Goal: Ask a question

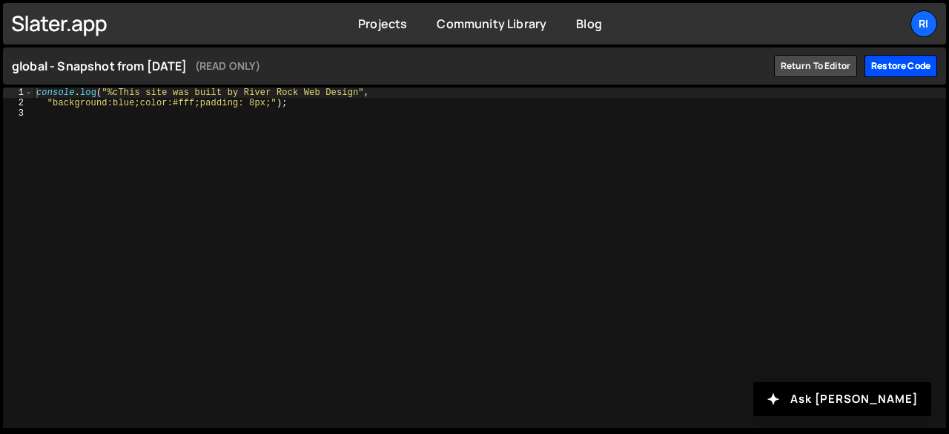
click at [907, 70] on div "Restore code" at bounding box center [901, 66] width 73 height 22
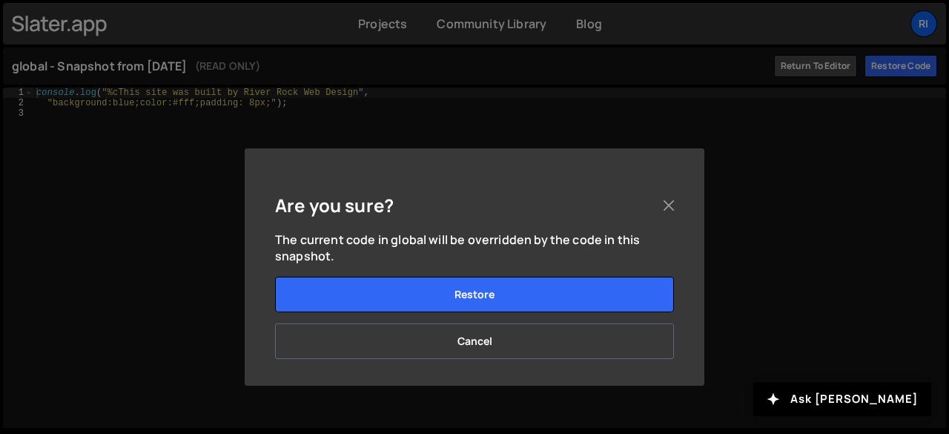
click at [507, 346] on button "Cancel" at bounding box center [474, 341] width 399 height 36
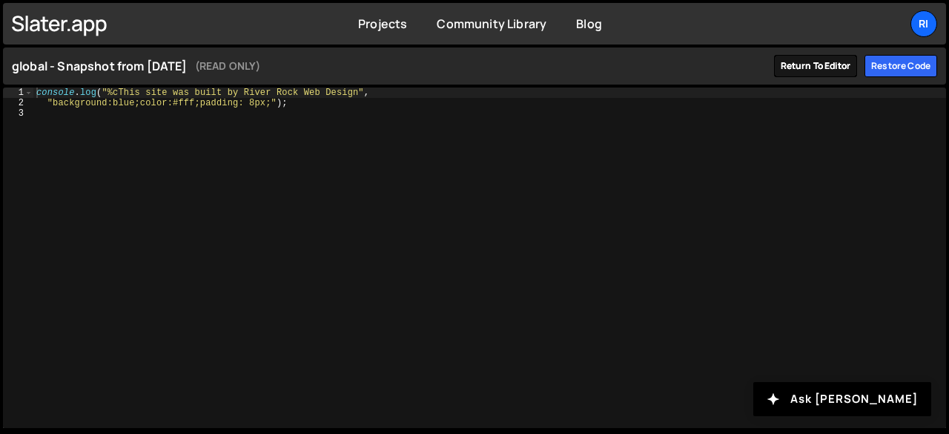
click at [807, 67] on link "Return to editor" at bounding box center [816, 66] width 84 height 22
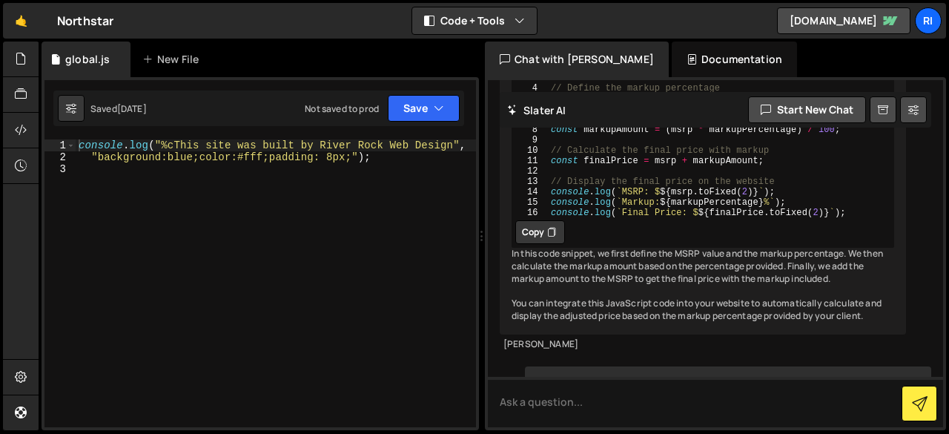
scroll to position [10438, 0]
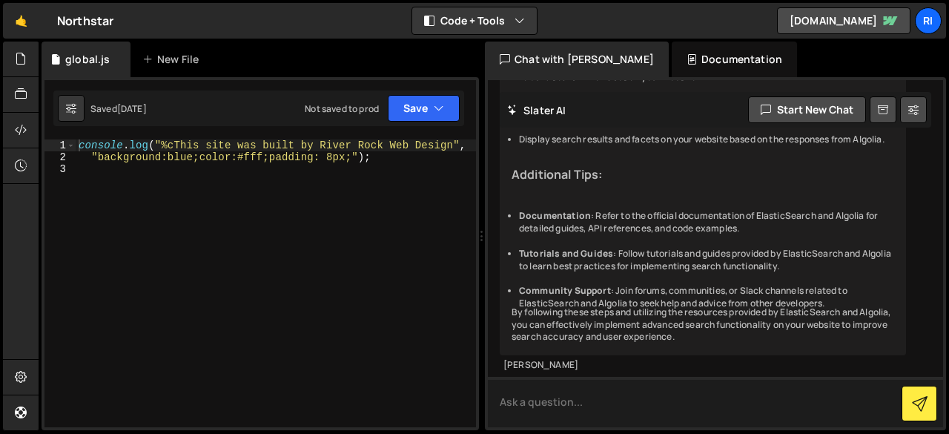
click at [532, 398] on textarea at bounding box center [715, 402] width 455 height 50
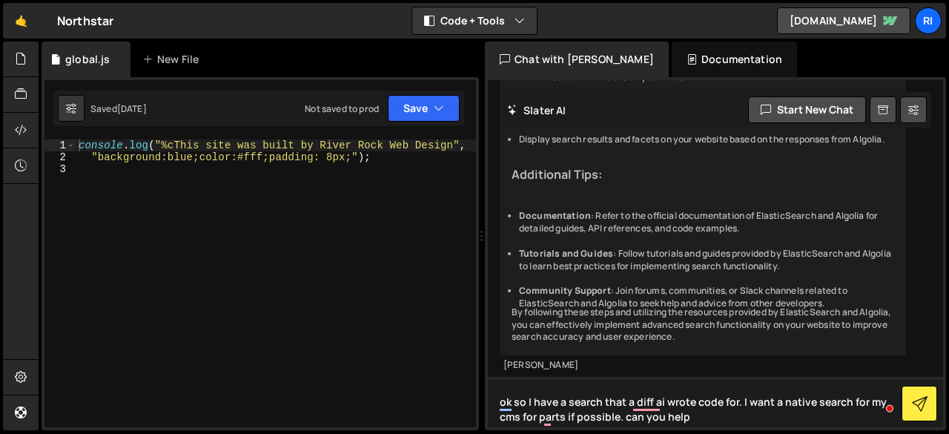
type textarea "ok so I have a search that a diff ai wrote code for. I want a native search for…"
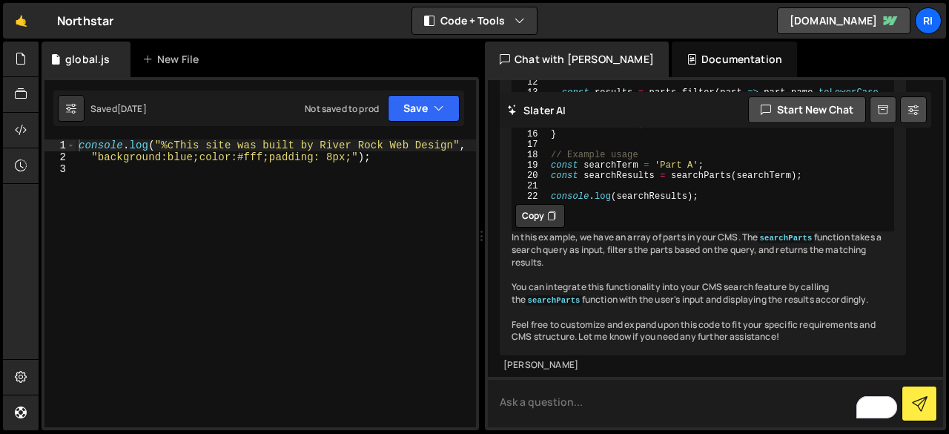
scroll to position [10994, 0]
click at [519, 14] on icon "button" at bounding box center [520, 20] width 10 height 15
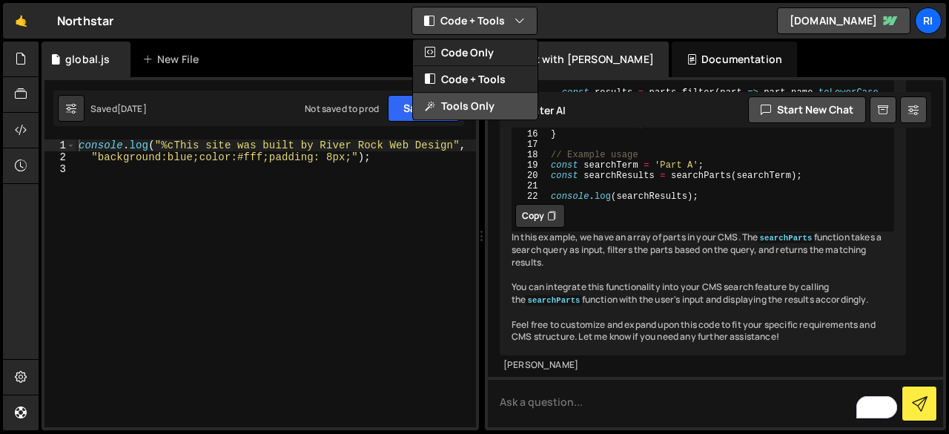
click at [468, 100] on button "Tools Only" at bounding box center [475, 106] width 125 height 27
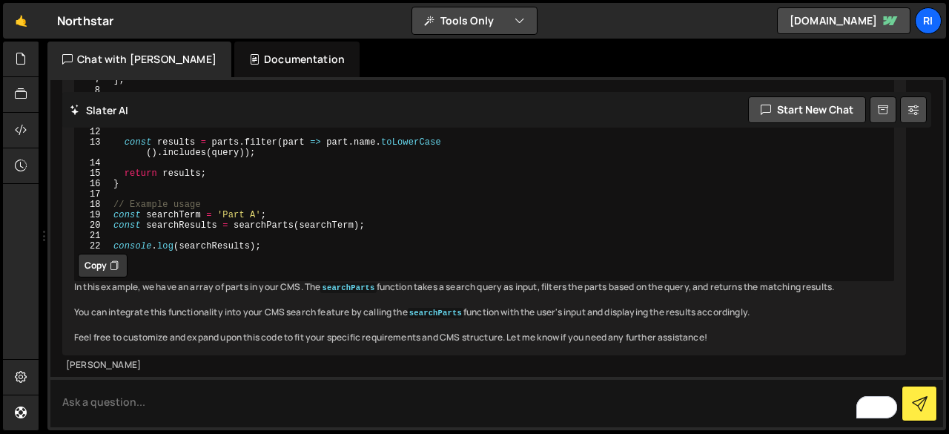
scroll to position [8671, 0]
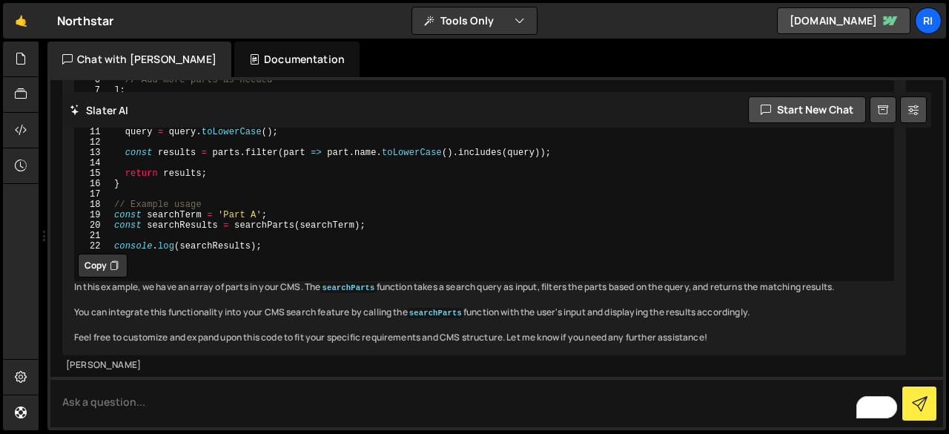
click at [254, 56] on div "Documentation" at bounding box center [296, 60] width 125 height 36
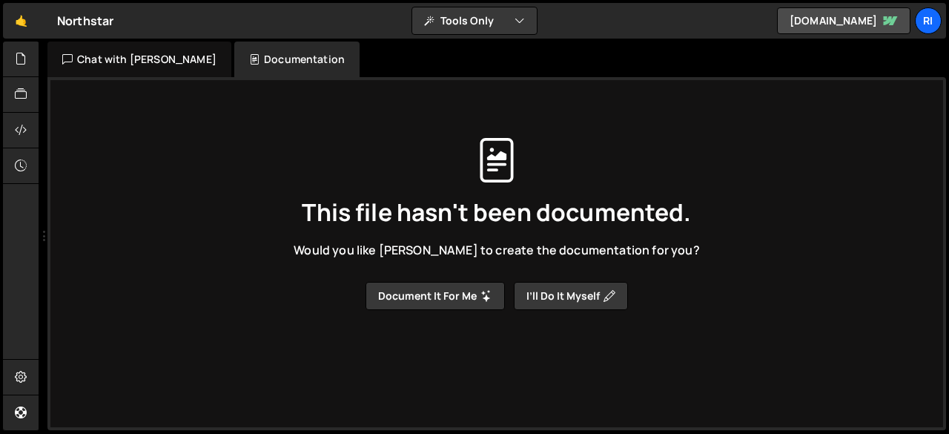
click at [142, 62] on div "Chat with Slater AI" at bounding box center [139, 60] width 184 height 36
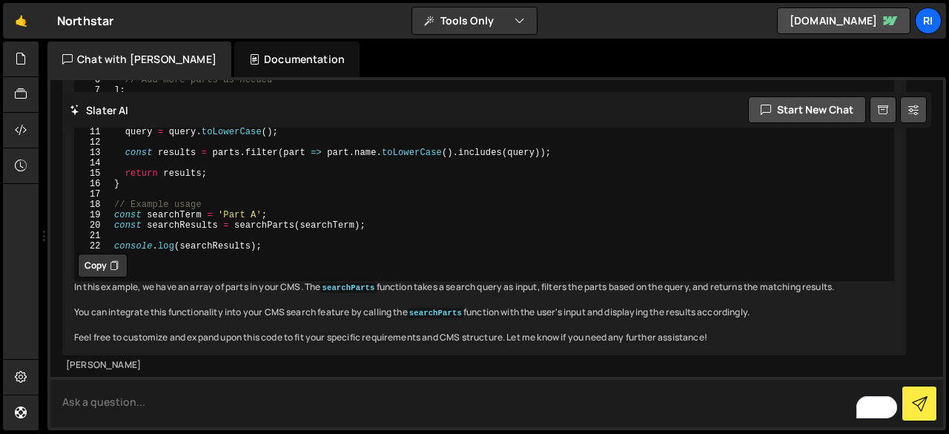
click at [82, 416] on textarea "To enrich screen reader interactions, please activate Accessibility in Grammarl…" at bounding box center [496, 402] width 893 height 50
paste textarea "<!-- [Attributes by Finsweet] CMS Filter --> <script src="https://cdn.jsdelivr.…"
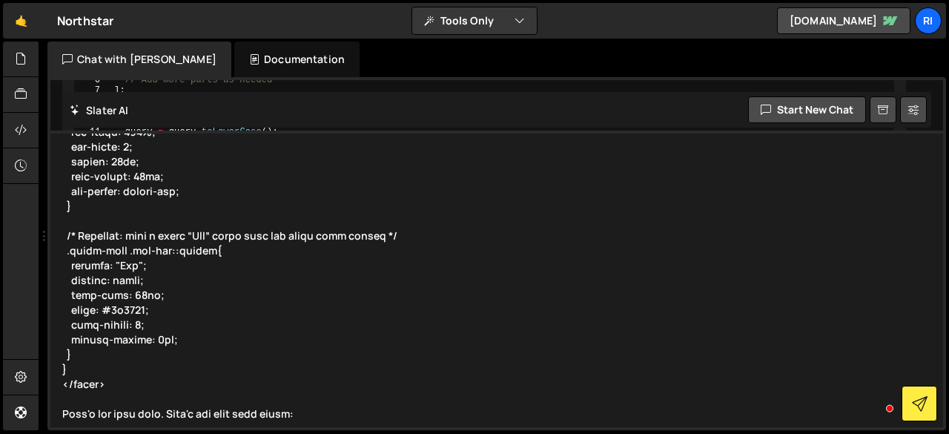
scroll to position [6722, 0]
paste textarea "<!-- Mirror the typed term into any .js-term spans (optional) --> <script> docu…"
type textarea "<!-- [Attributes by Finsweet] CMS Filter --> <script src="https://cdn.jsdelivr.…"
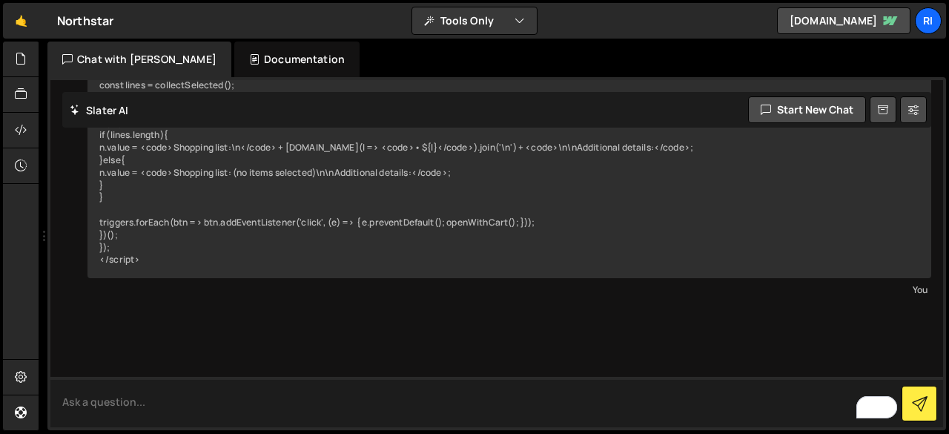
scroll to position [20254, 0]
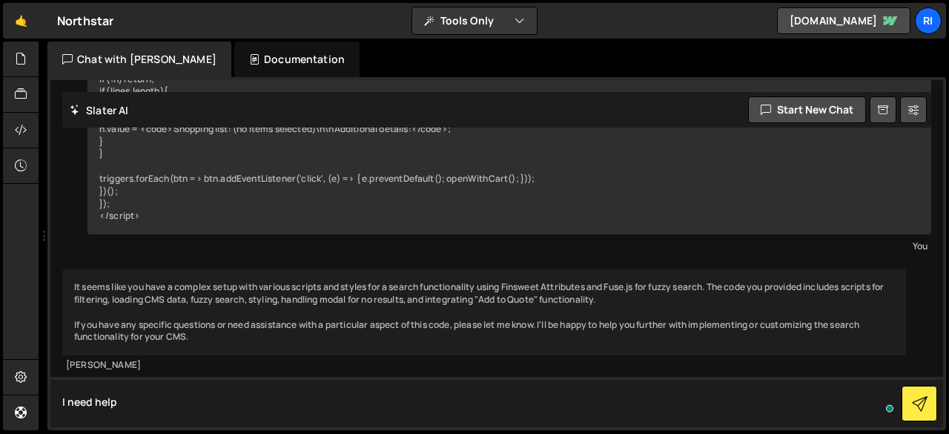
type textarea "I need help"
click at [80, 404] on textarea "I need help" at bounding box center [496, 402] width 893 height 50
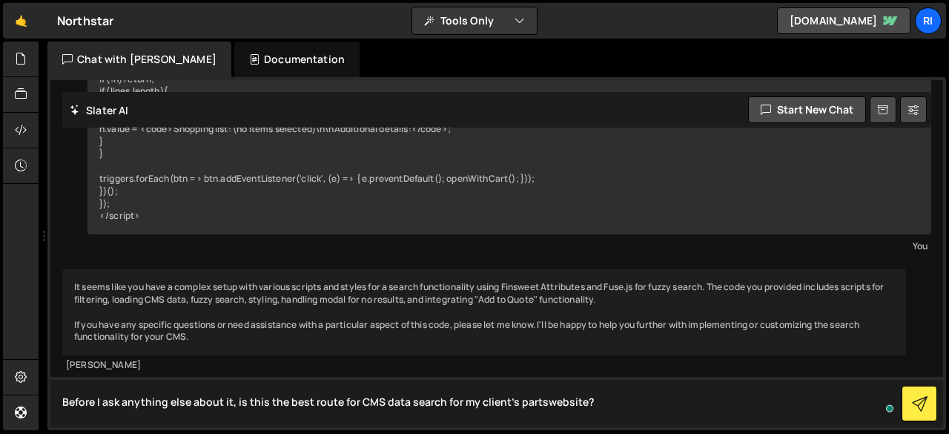
type textarea "Before I ask anything else about it, is this the best route for CMS data search…"
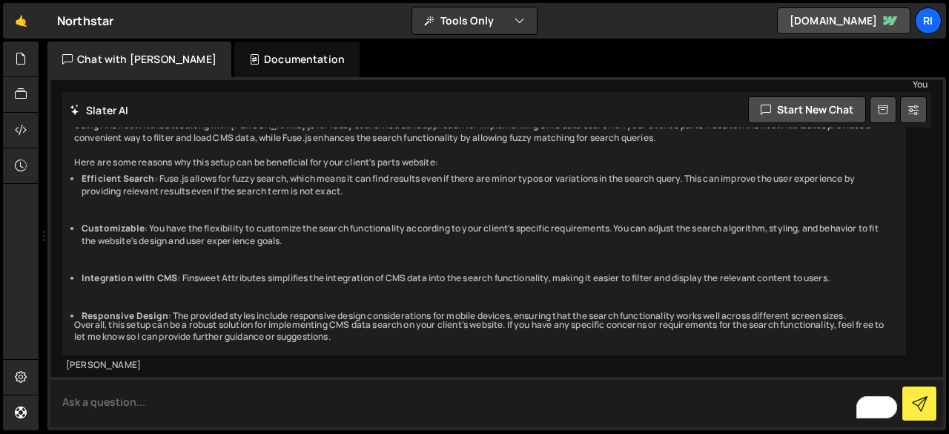
scroll to position [20641, 0]
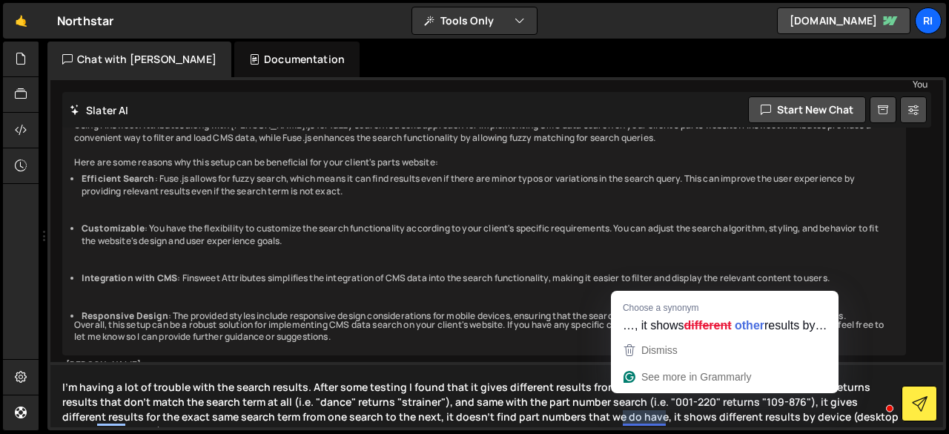
click at [543, 392] on textarea "I'm having a lot of trouble with the search results. After some testing I found…" at bounding box center [496, 394] width 893 height 65
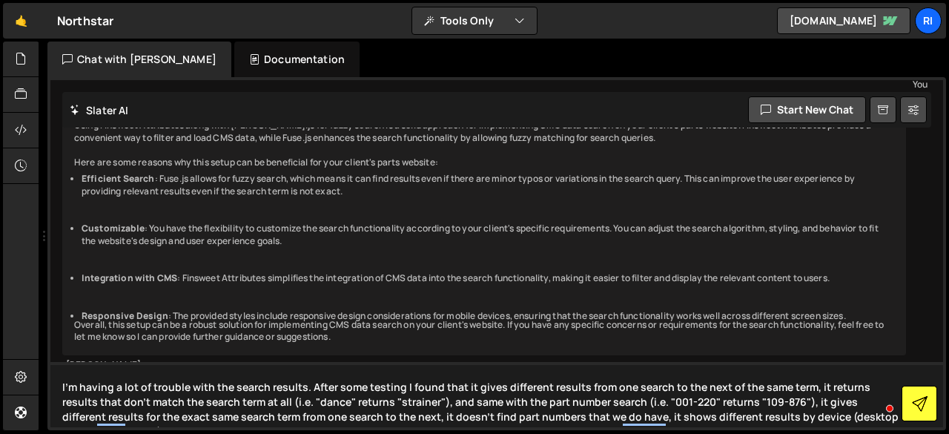
type textarea "I'm having a lot of trouble with the search results. After some testing I found…"
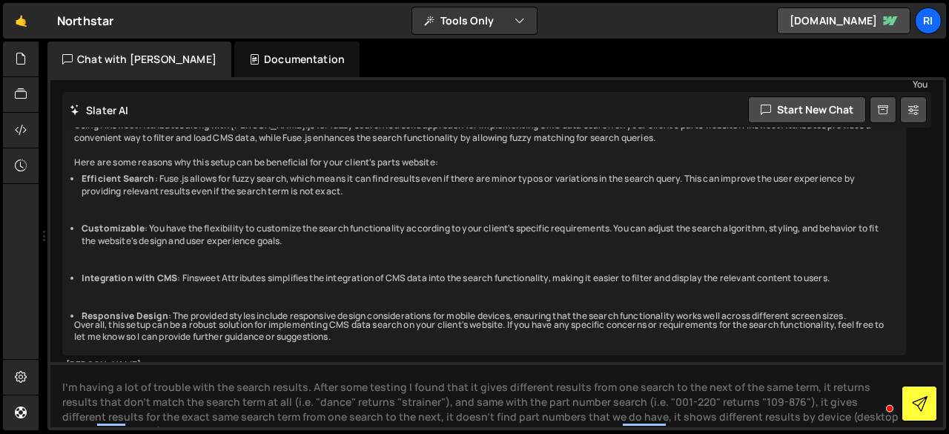
click at [915, 400] on icon at bounding box center [920, 404] width 16 height 16
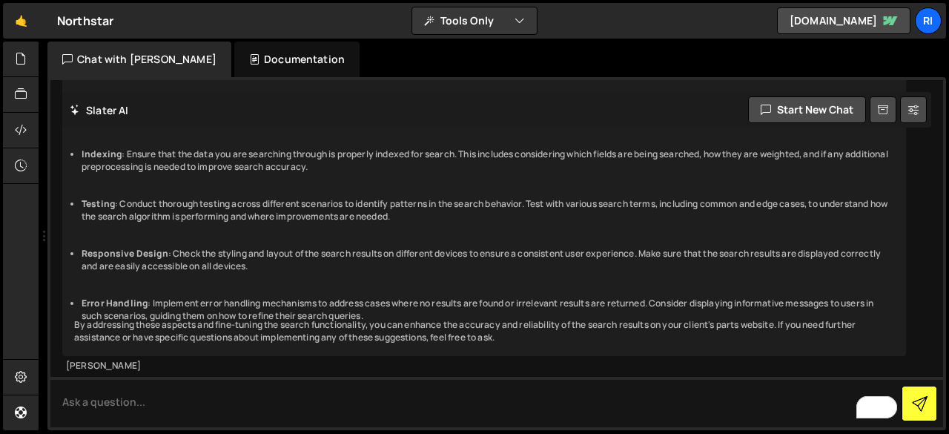
scroll to position [21179, 0]
click at [100, 394] on textarea "To enrich screen reader interactions, please activate Accessibility in Grammarl…" at bounding box center [496, 402] width 893 height 50
drag, startPoint x: 200, startPoint y: 199, endPoint x: 512, endPoint y: 194, distance: 311.5
click at [512, 73] on li "Review Search Algorithm : Check the configuration of Fuse.js and how the search…" at bounding box center [488, 60] width 813 height 25
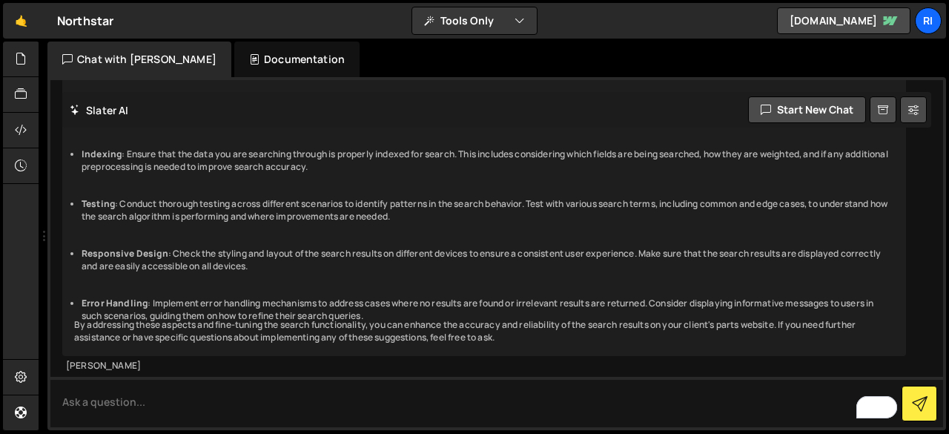
copy li "Check the configuration of Fuse.js and how the search algorithm is set up"
click at [136, 404] on textarea "To enrich screen reader interactions, please activate Accessibility in Grammarl…" at bounding box center [496, 402] width 893 height 50
paste textarea "Check the configuration of Fuse.js and how the search algorithm is set up"
type textarea "how do I Check the configuration of Fuse.js and how the search algorithm is set…"
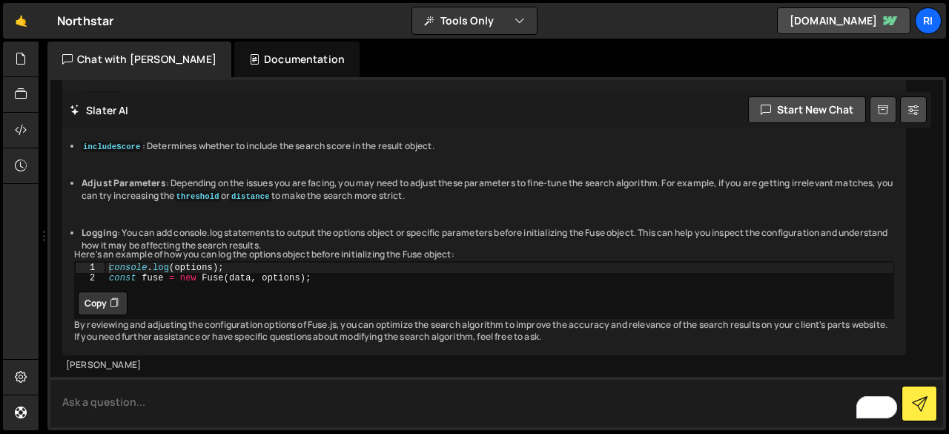
scroll to position [21661, 0]
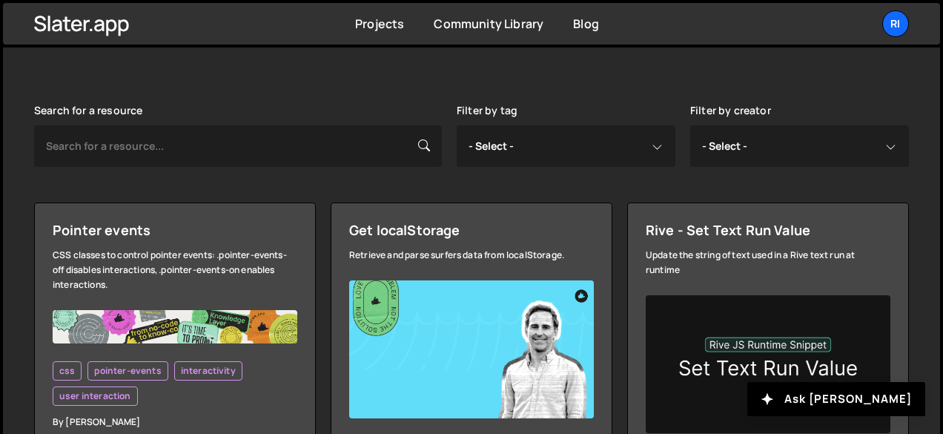
scroll to position [339, 0]
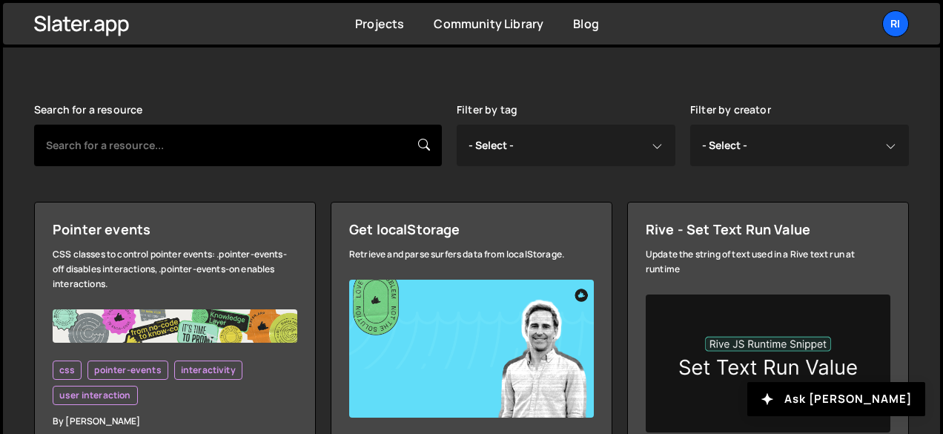
click at [231, 143] on input "text" at bounding box center [238, 146] width 408 height 42
type input "search function"
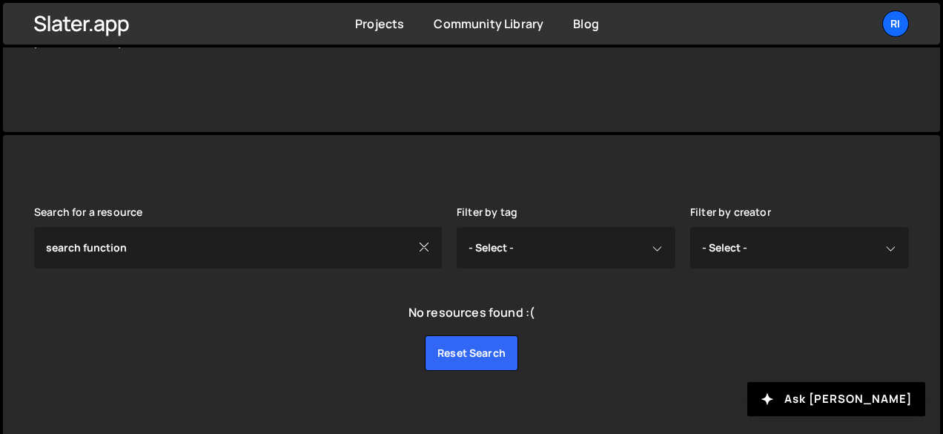
scroll to position [237, 0]
click at [448, 357] on link "Reset search" at bounding box center [471, 352] width 93 height 36
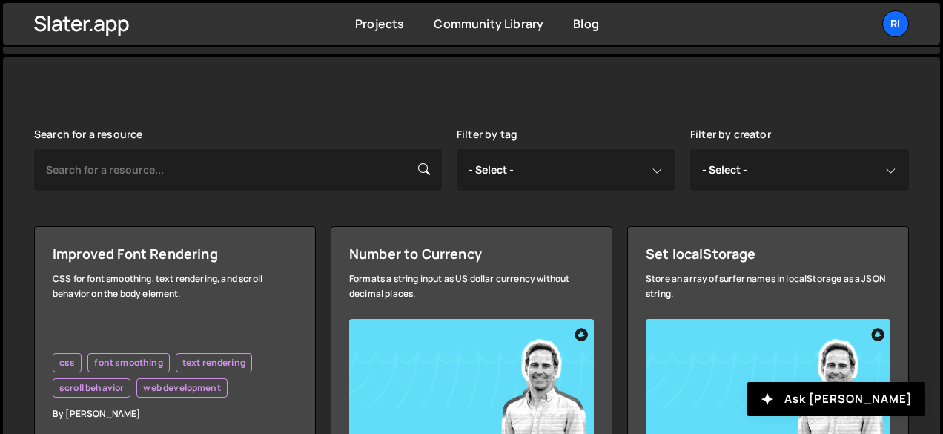
scroll to position [318, 0]
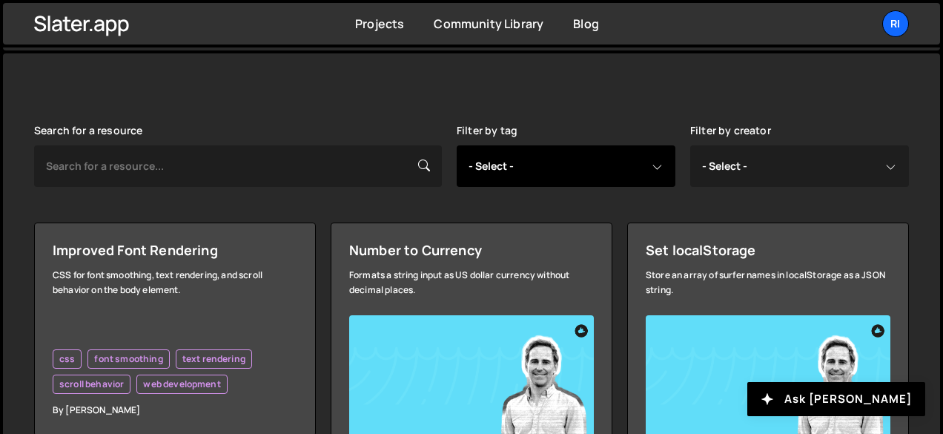
click at [663, 165] on select "- Select - all resources ::selection api american flag animation array filterin…" at bounding box center [566, 166] width 219 height 42
select select "cms"
click at [457, 145] on select "- Select - all resources ::selection api american flag animation array filterin…" at bounding box center [566, 166] width 219 height 42
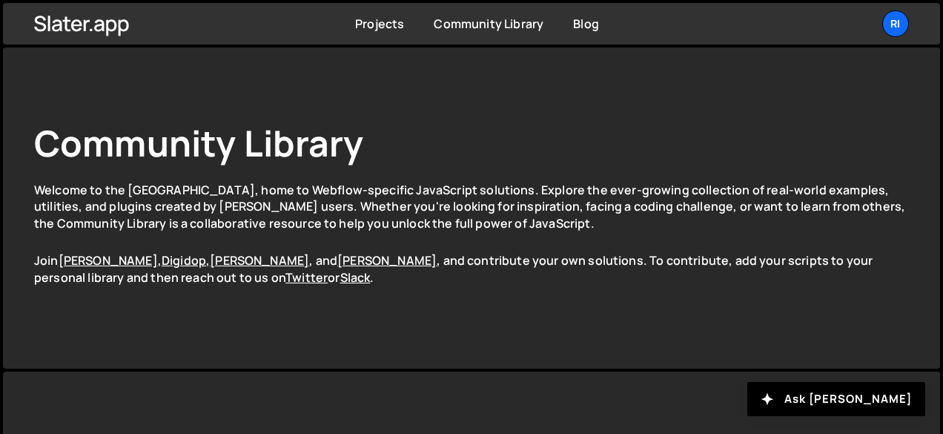
select select "cms"
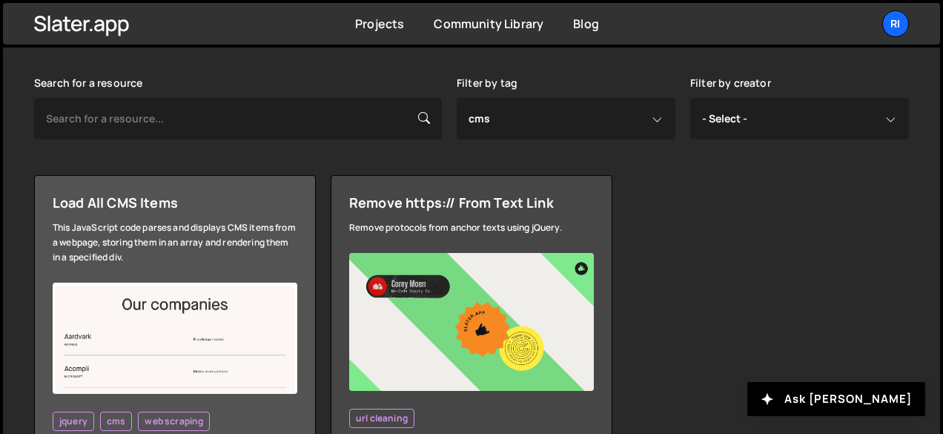
scroll to position [363, 0]
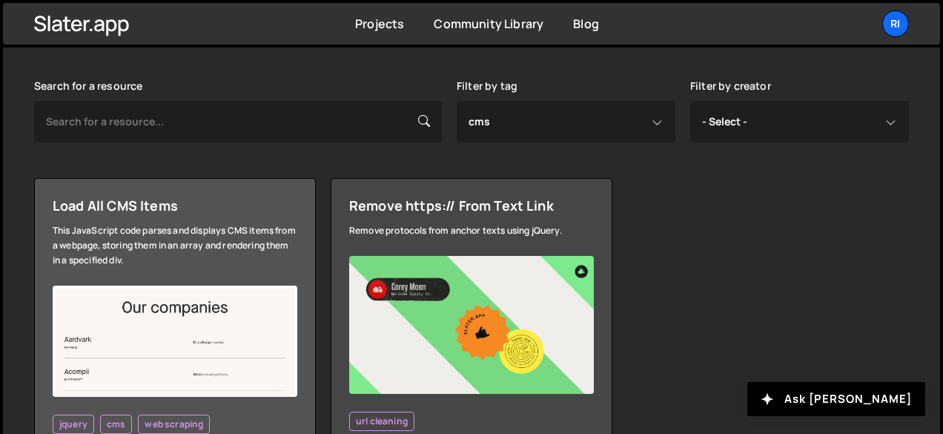
click at [92, 208] on div "Load All CMS Items" at bounding box center [175, 206] width 245 height 18
